Goal: Navigation & Orientation: Find specific page/section

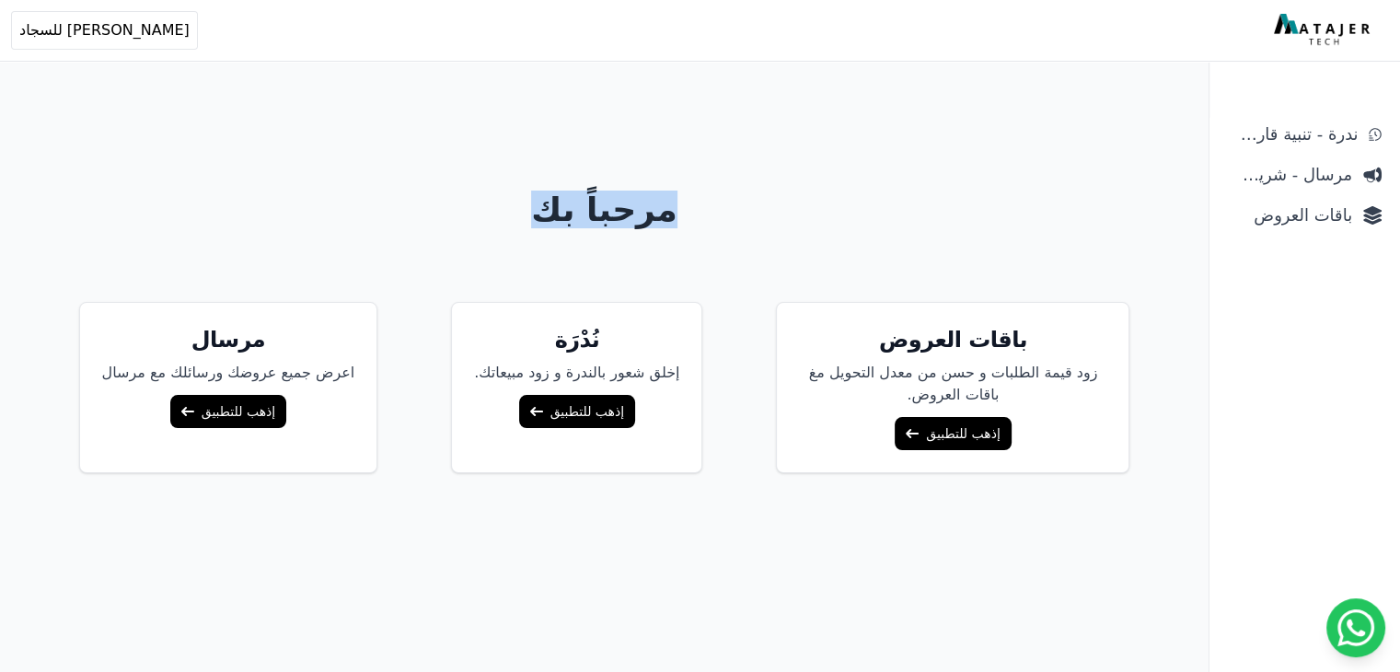
drag, startPoint x: 723, startPoint y: 211, endPoint x: 491, endPoint y: 225, distance: 232.3
click at [491, 225] on h1 "مرحباً بك" at bounding box center [605, 209] width 1178 height 37
click at [541, 218] on h1 "مرحباً بك" at bounding box center [605, 209] width 1178 height 37
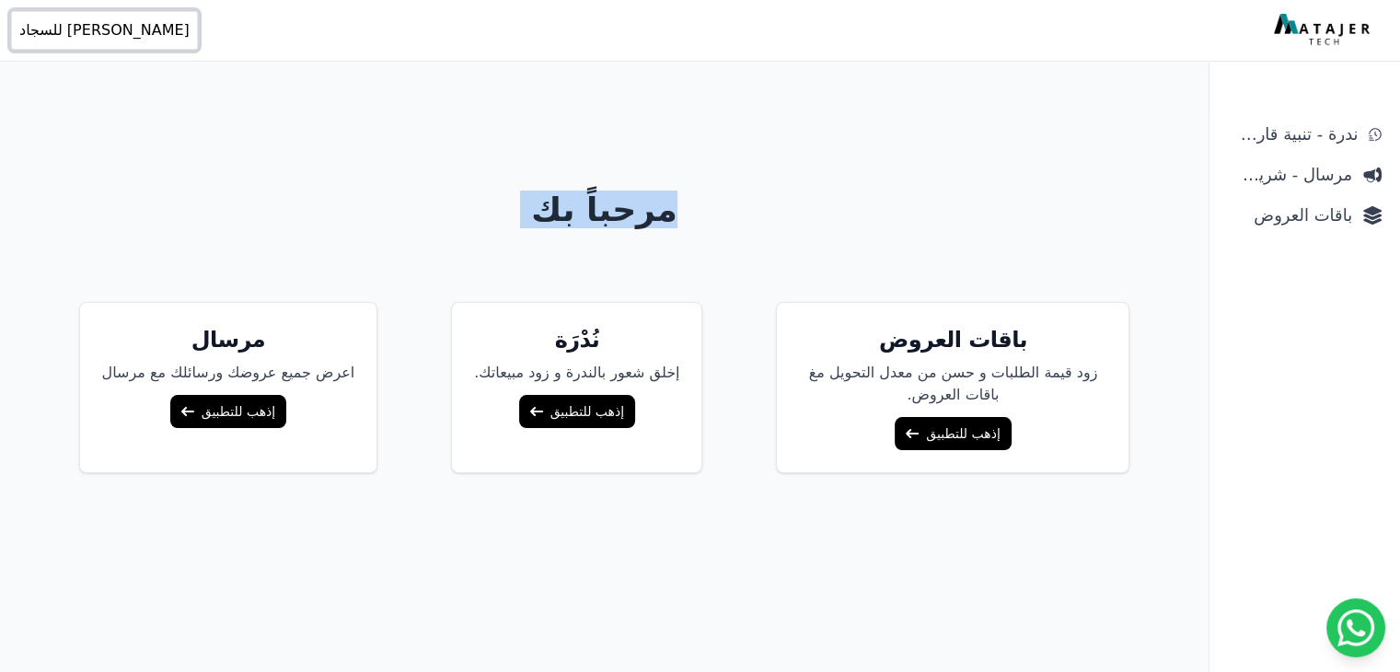
click at [18, 23] on button "Open user menu [PERSON_NAME] للسجاد" at bounding box center [104, 30] width 187 height 39
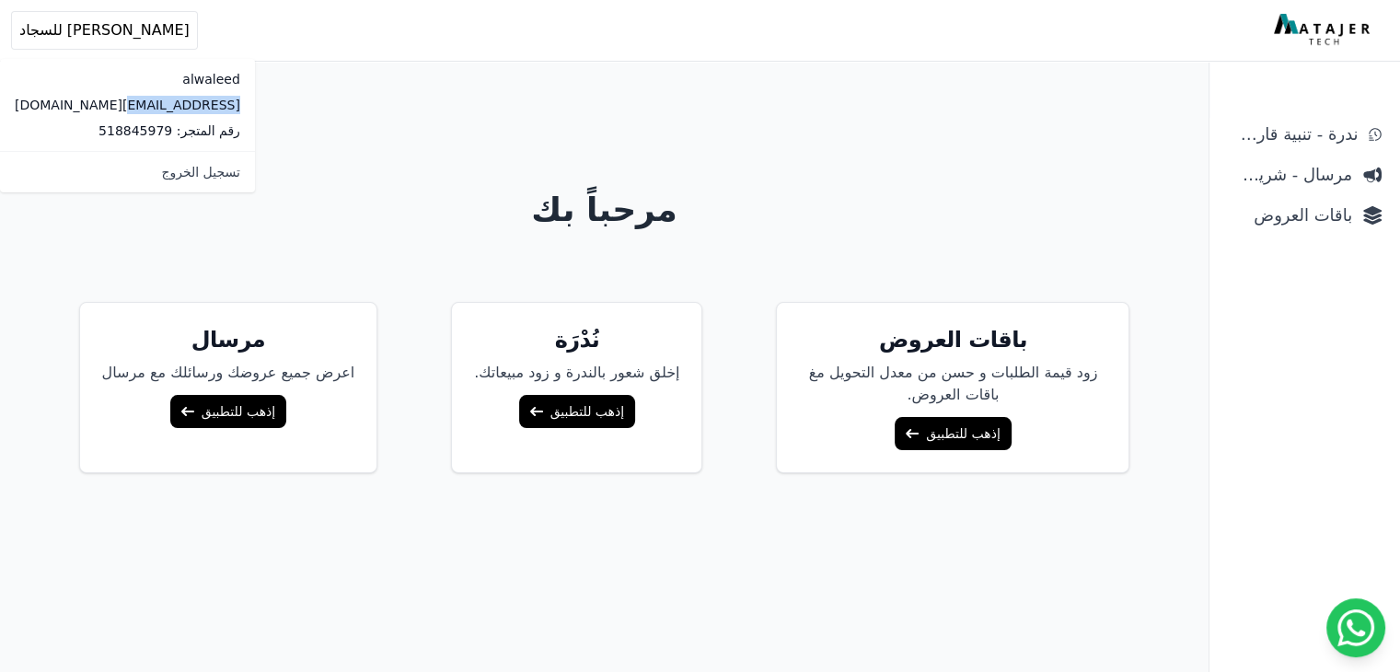
drag, startPoint x: 121, startPoint y: 106, endPoint x: 0, endPoint y: 112, distance: 121.6
click at [0, 112] on div "alwaleed [EMAIL_ADDRESS][DOMAIN_NAME] رقم المتجر: 518845979" at bounding box center [127, 105] width 255 height 92
click at [117, 114] on div "alwaleed [EMAIL_ADDRESS][DOMAIN_NAME] رقم المتجر: 518845979" at bounding box center [127, 105] width 255 height 92
click at [119, 100] on p "[EMAIL_ADDRESS][DOMAIN_NAME]" at bounding box center [127, 105] width 225 height 18
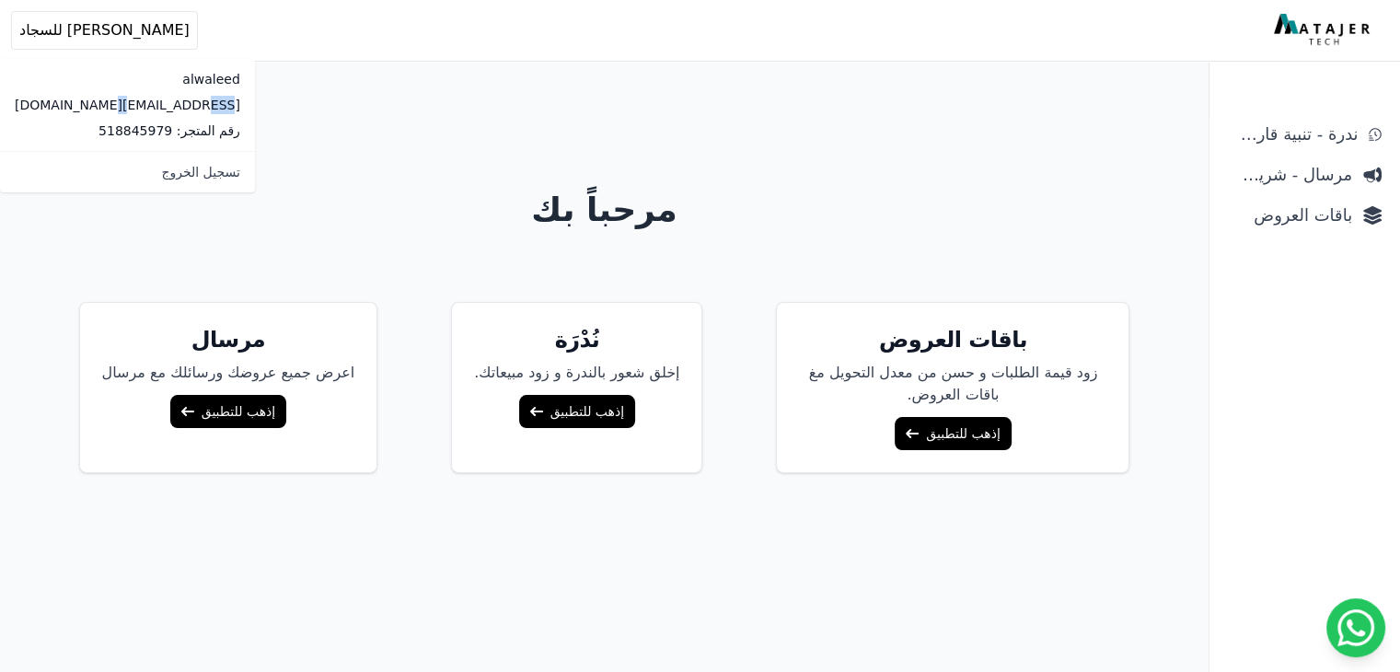
click at [119, 100] on p "[EMAIL_ADDRESS][DOMAIN_NAME]" at bounding box center [127, 105] width 225 height 18
click at [226, 97] on div "مرحباً بك باقات العروض زود قيمة الطلبات و حسن من معدل التحويل مغ باقات العروض. …" at bounding box center [605, 410] width 1178 height 672
click at [121, 114] on div "مرحباً بك باقات العروض زود قيمة الطلبات و حسن من معدل التحويل مغ باقات العروض. …" at bounding box center [605, 410] width 1178 height 672
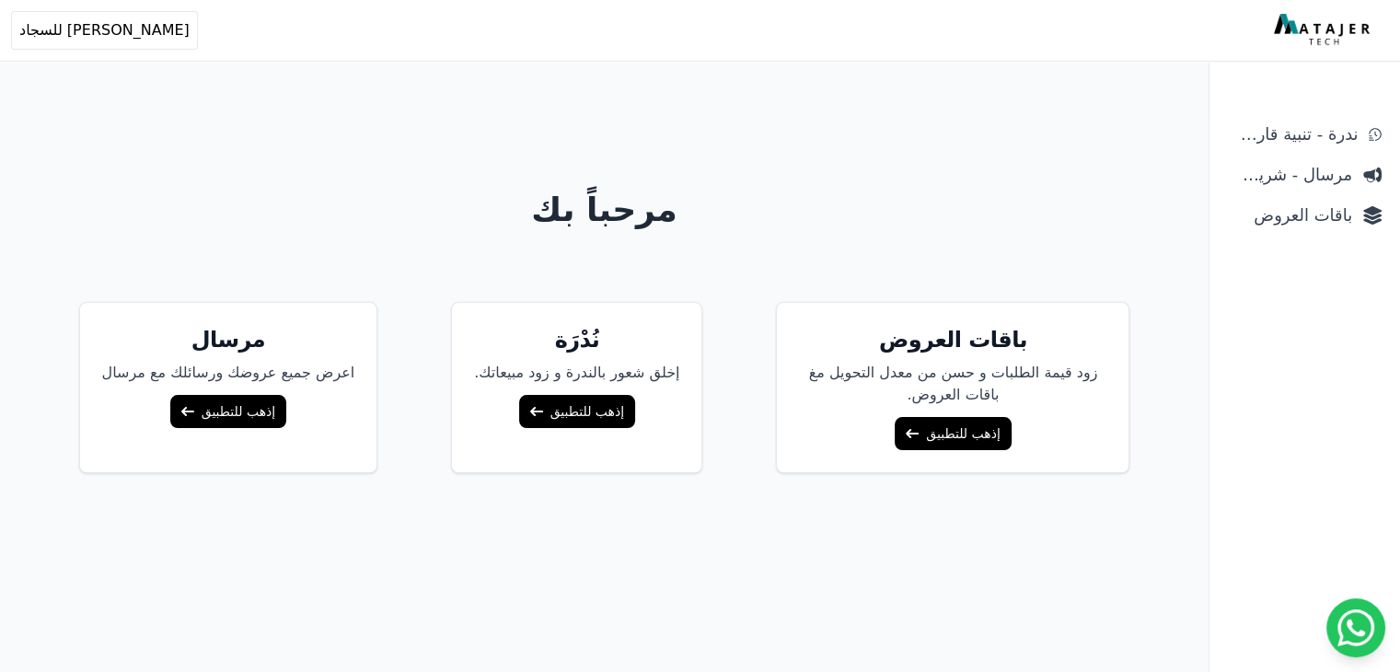
click at [121, 114] on div "مرحباً بك باقات العروض زود قيمة الطلبات و حسن من معدل التحويل مغ باقات العروض. …" at bounding box center [605, 410] width 1178 height 672
click at [42, 20] on span "[PERSON_NAME] للسجاد" at bounding box center [104, 30] width 170 height 22
click at [68, 110] on p "[EMAIL_ADDRESS][DOMAIN_NAME]" at bounding box center [127, 105] width 225 height 18
drag, startPoint x: 83, startPoint y: 104, endPoint x: 62, endPoint y: 100, distance: 21.5
click at [62, 100] on p "[EMAIL_ADDRESS][DOMAIN_NAME]" at bounding box center [127, 105] width 225 height 18
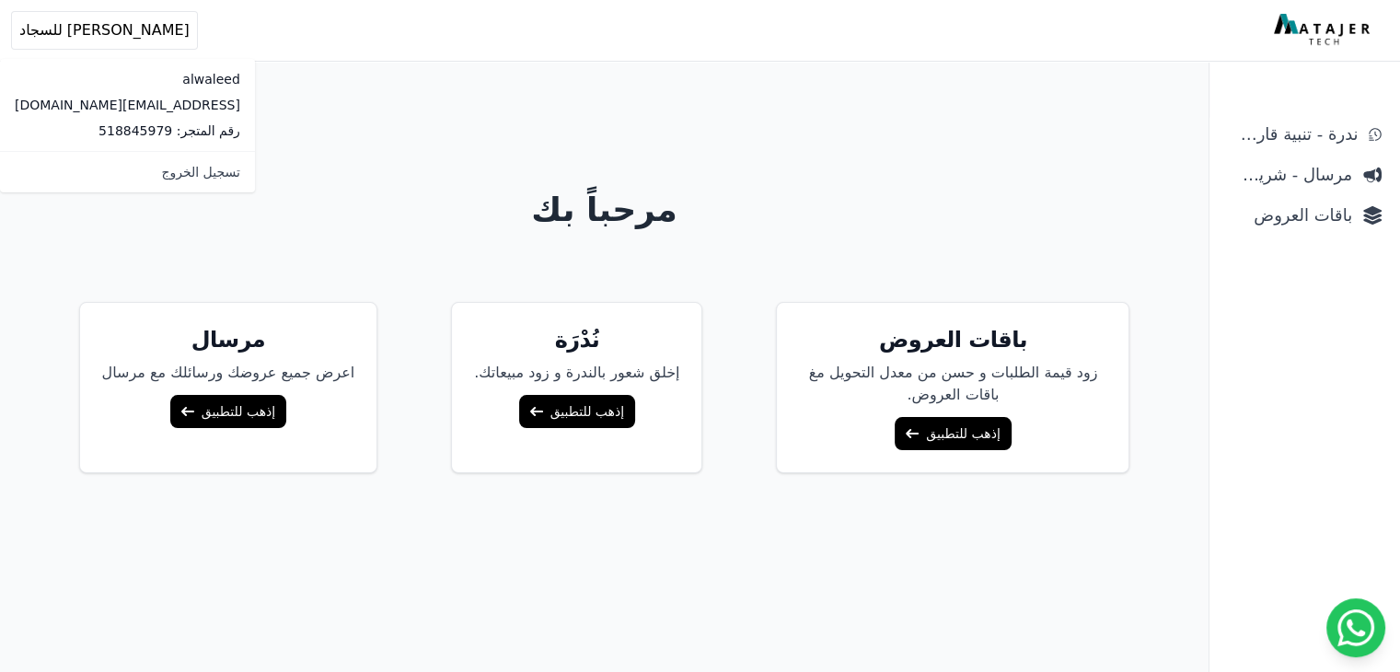
click at [97, 109] on p "[EMAIL_ADDRESS][DOMAIN_NAME]" at bounding box center [127, 105] width 225 height 18
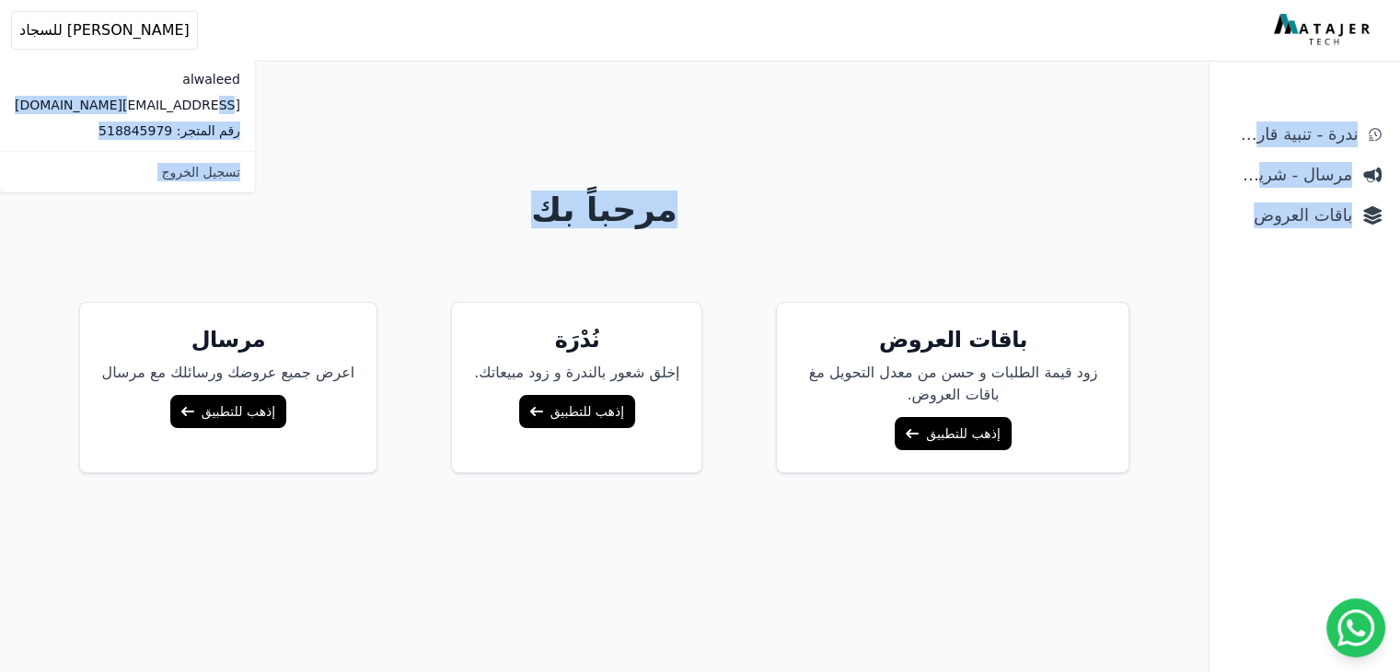
drag, startPoint x: 107, startPoint y: 110, endPoint x: 204, endPoint y: 110, distance: 97.5
click at [204, 110] on body "أهلاً بك! إذا كان لديك أي استفسار أو تحتاج مساعدة، لا تتردد في التواصل معنا Ope…" at bounding box center [700, 372] width 1400 height 745
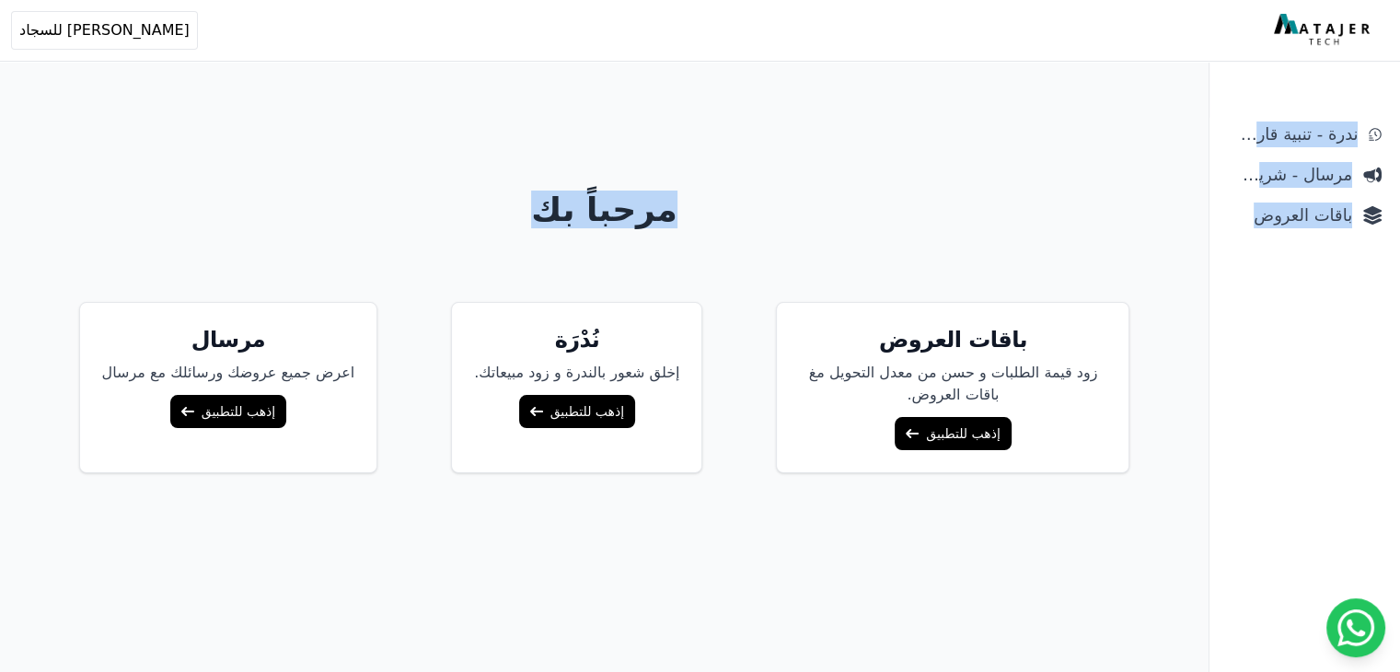
click at [152, 112] on div "مرحباً بك باقات العروض زود قيمة الطلبات و حسن من معدل التحويل مغ باقات العروض. …" at bounding box center [605, 410] width 1178 height 672
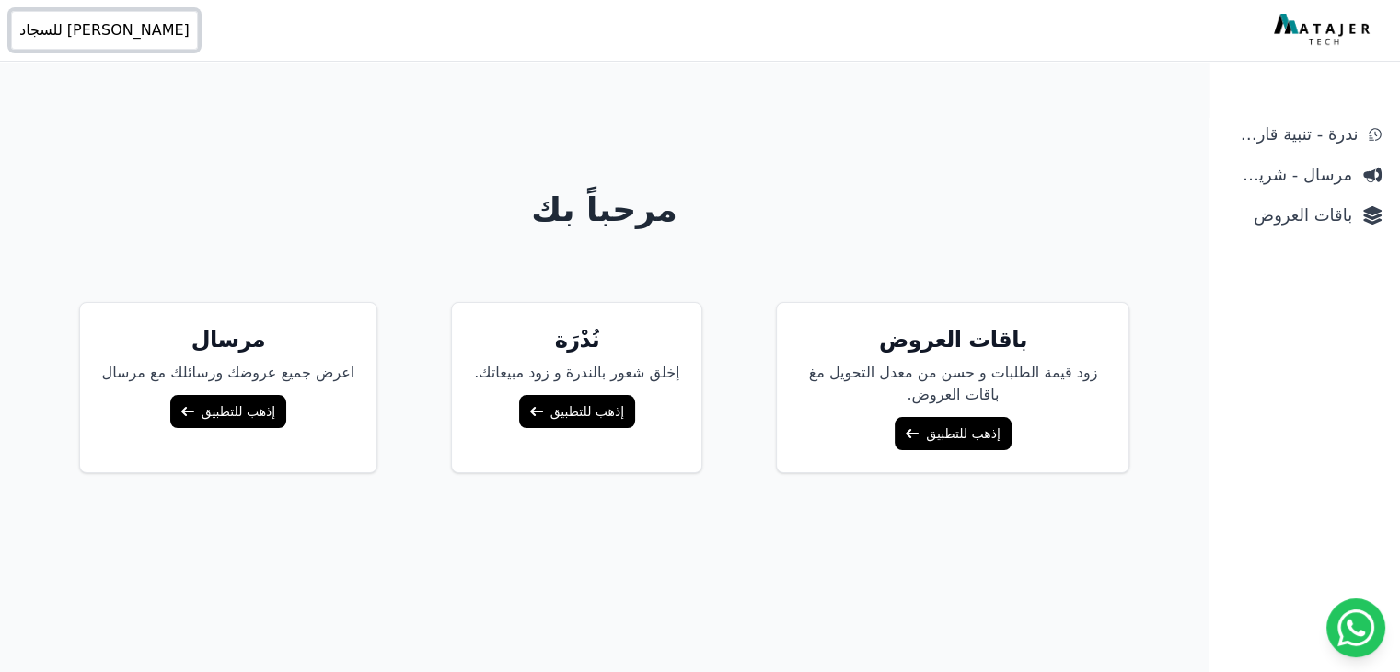
click at [81, 43] on button "Open user menu [PERSON_NAME] للسجاد" at bounding box center [104, 30] width 187 height 39
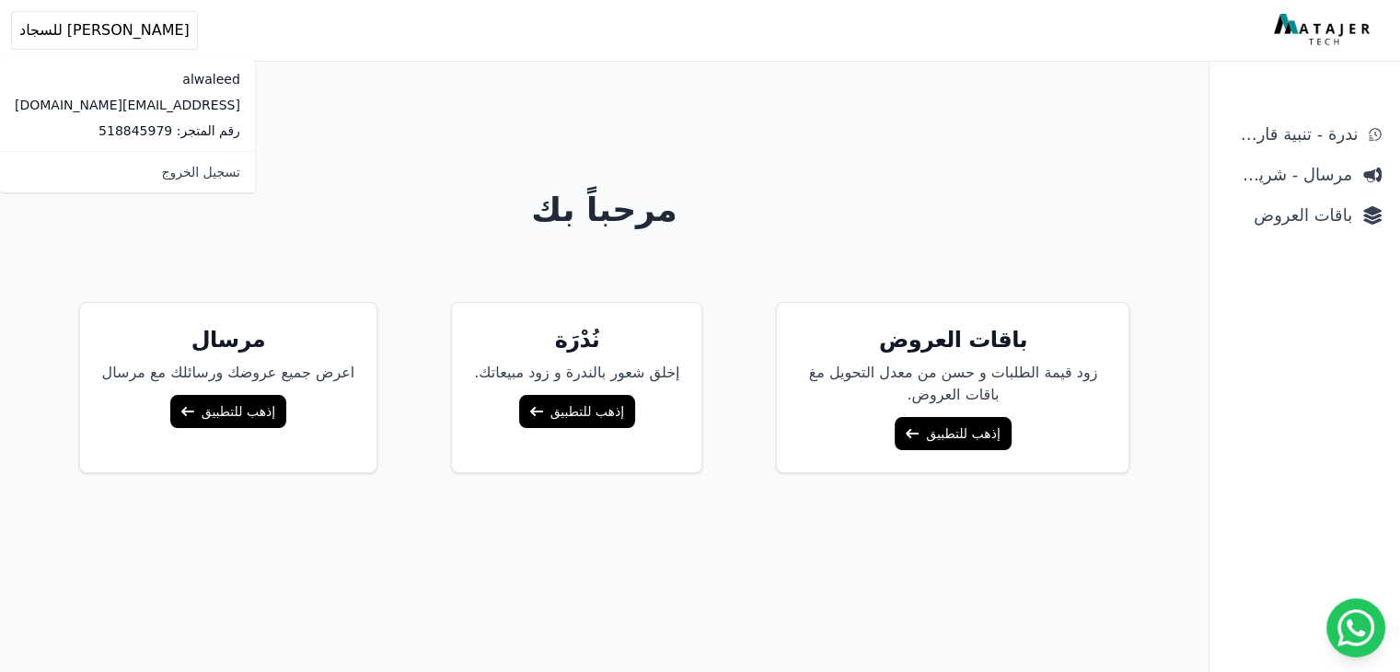
click at [260, 98] on div "مرحباً بك باقات العروض زود قيمة الطلبات و حسن من معدل التحويل مغ باقات العروض. …" at bounding box center [605, 410] width 1178 height 672
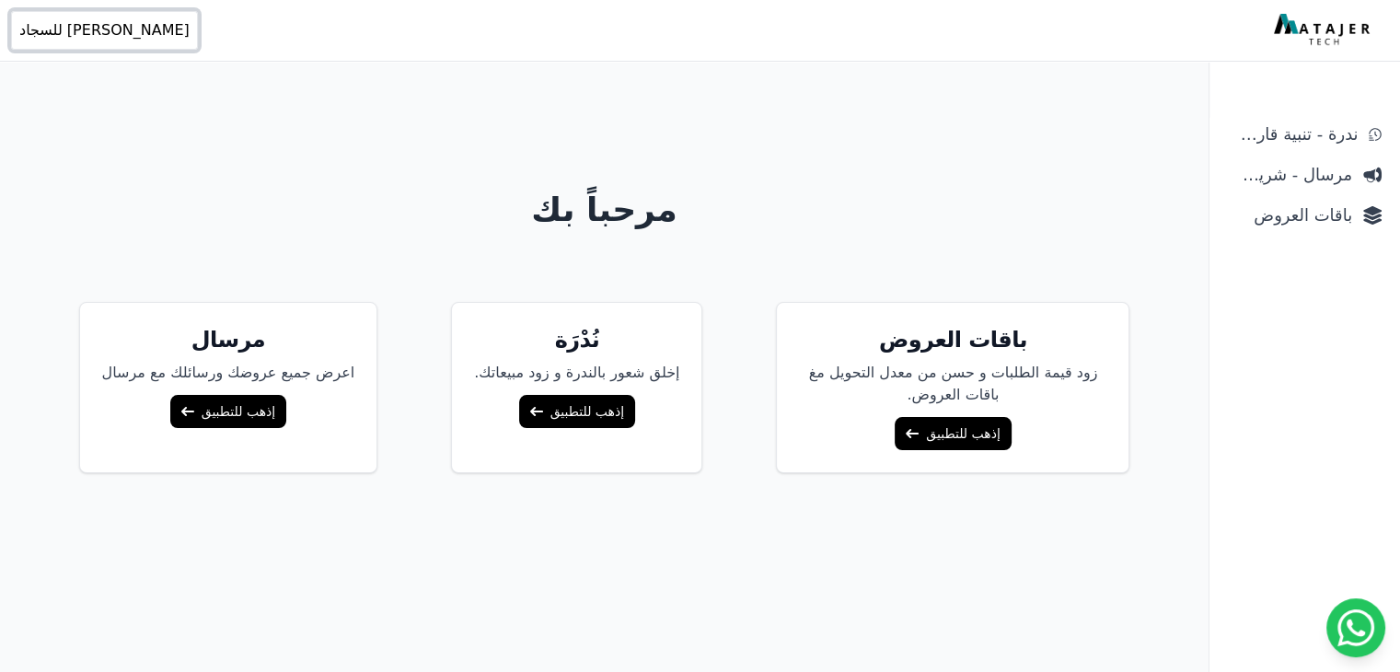
click at [106, 29] on span "[PERSON_NAME] للسجاد" at bounding box center [104, 30] width 170 height 22
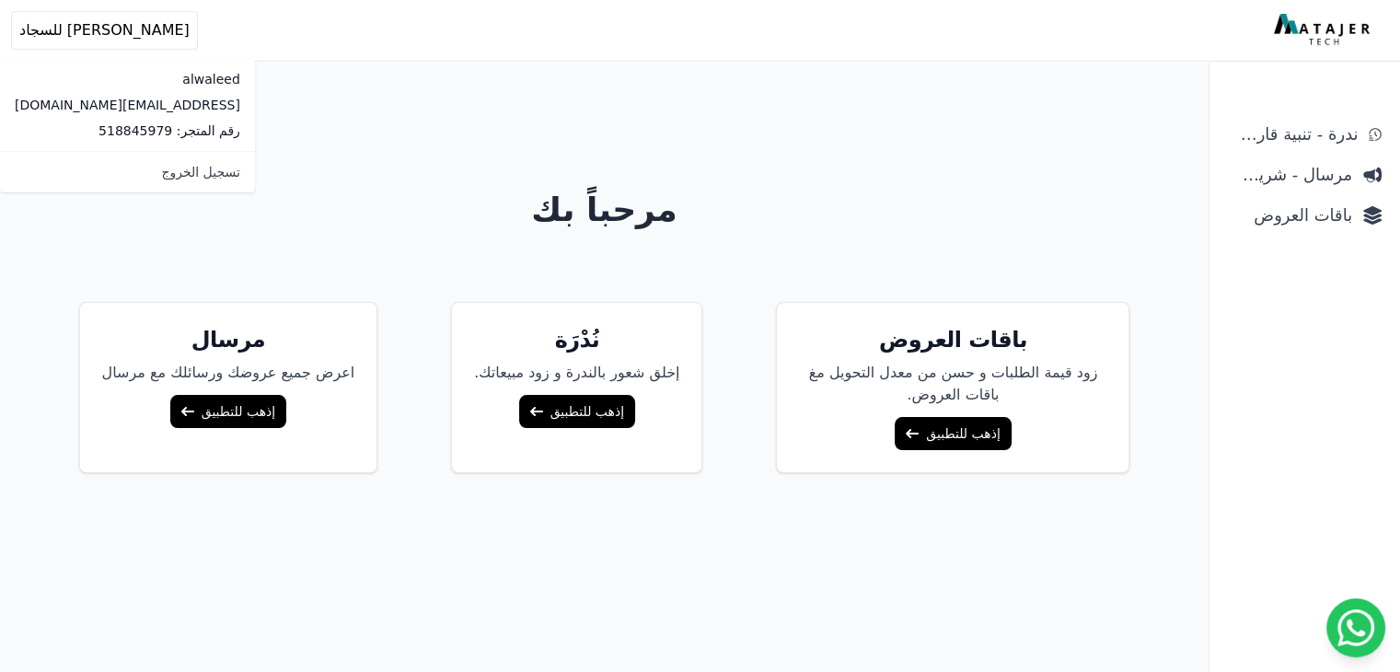
click at [305, 93] on div "مرحباً بك باقات العروض زود قيمة الطلبات و حسن من معدل التحويل مغ باقات العروض. …" at bounding box center [605, 410] width 1178 height 672
